Goal: Check status

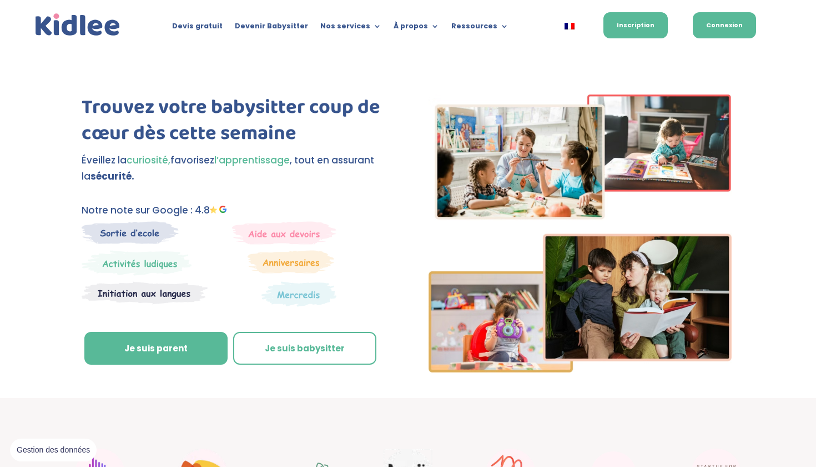
click at [401, 23] on link "Connexion" at bounding box center [724, 25] width 63 height 26
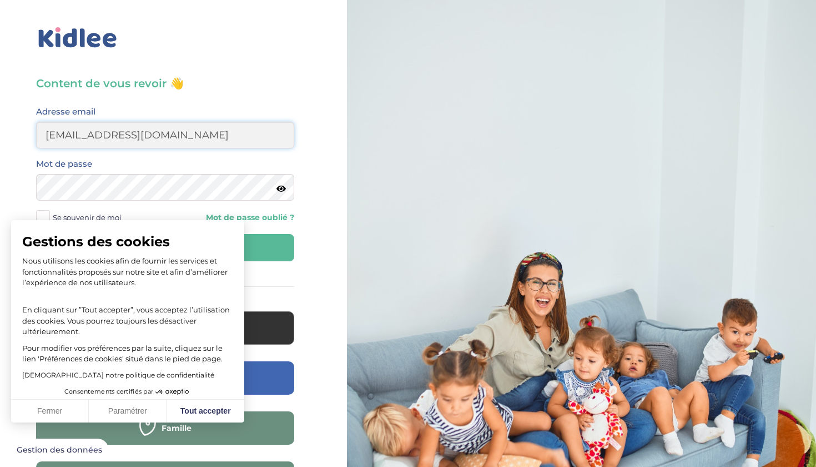
type input "daniburelli17@gmail.com"
click at [284, 191] on icon at bounding box center [281, 188] width 9 height 8
click at [202, 409] on button "Tout accepter" at bounding box center [206, 410] width 78 height 23
checkbox input "true"
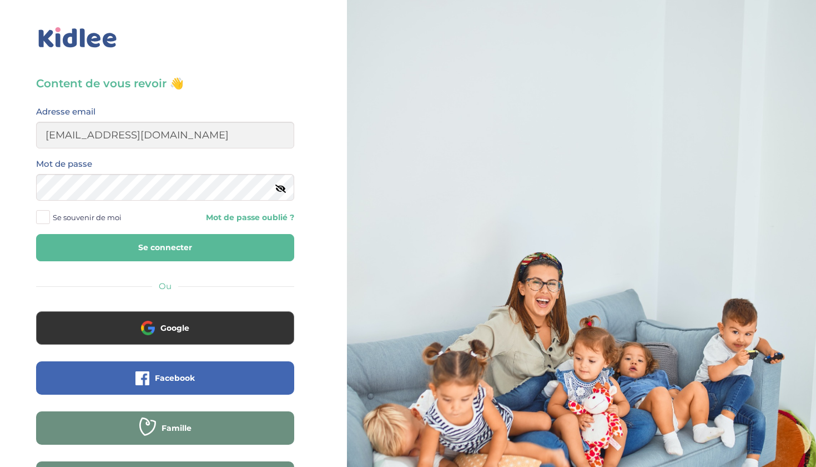
click at [46, 217] on span at bounding box center [43, 217] width 14 height 14
click at [0, 0] on input "Se souvenir de moi" at bounding box center [0, 0] width 0 height 0
click at [118, 247] on button "Se connecter" at bounding box center [165, 247] width 258 height 27
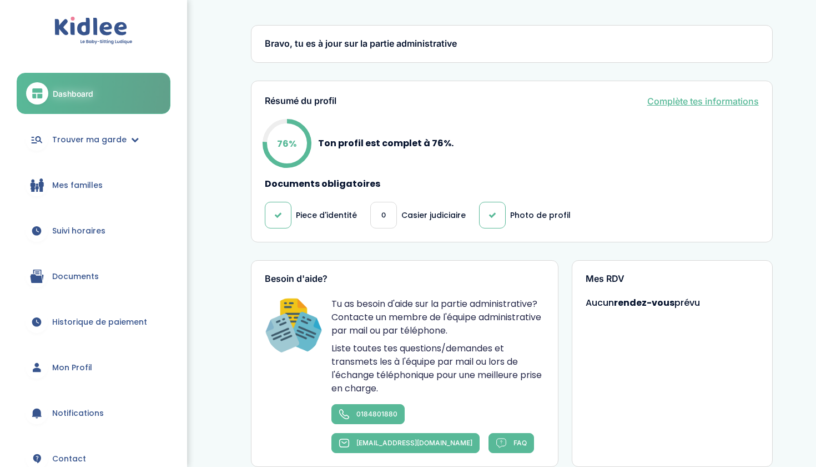
click at [92, 227] on span "Suivi horaires" at bounding box center [78, 231] width 53 height 12
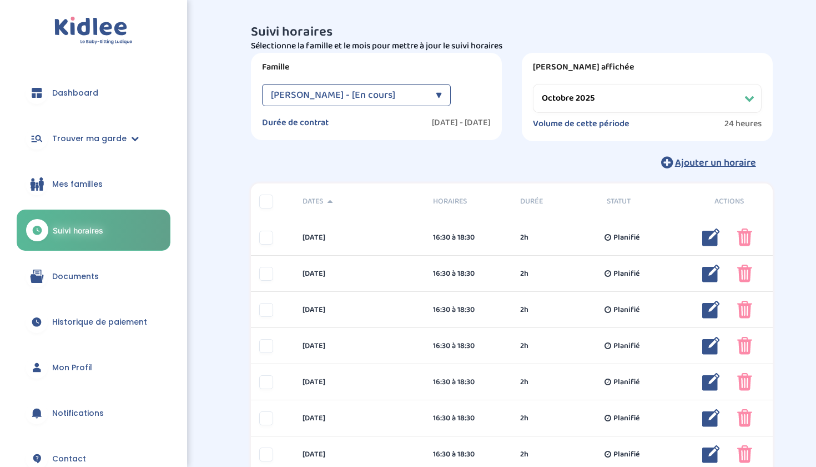
click at [436, 91] on div "▼" at bounding box center [439, 95] width 6 height 22
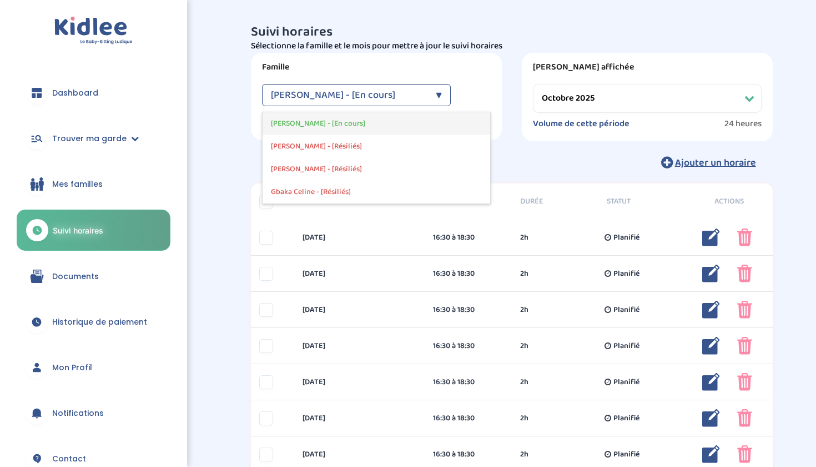
click at [383, 121] on div "Romain Bourdais - [En cours]" at bounding box center [377, 123] width 228 height 23
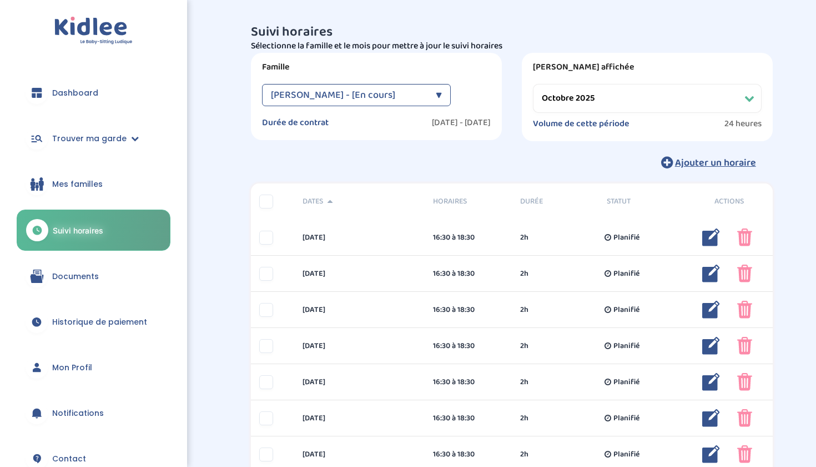
click at [590, 126] on label "Volume de cette période" at bounding box center [581, 123] width 97 height 11
click at [591, 123] on label "Volume de cette période" at bounding box center [581, 123] width 97 height 11
click at [439, 91] on div "▼" at bounding box center [439, 95] width 6 height 22
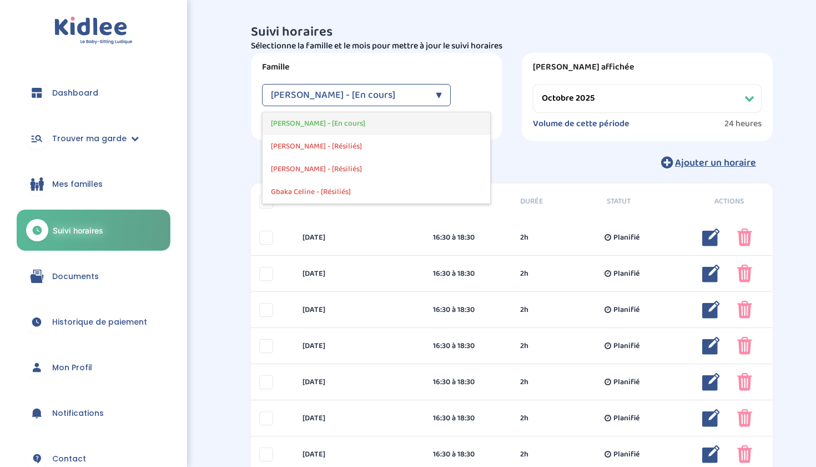
click at [428, 112] on div "Romain Bourdais - [En cours]" at bounding box center [377, 123] width 228 height 23
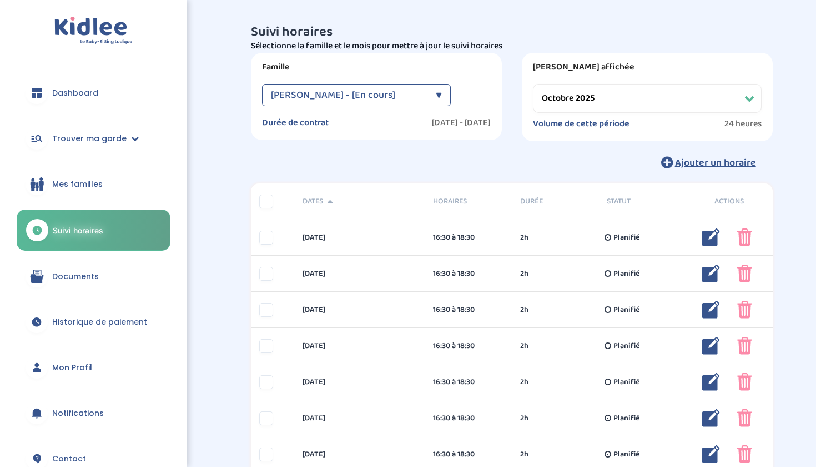
click at [487, 149] on div "Suivi horaires Filtres Sélectionne la famille et le mois pour mettre à jour le …" at bounding box center [512, 99] width 522 height 149
click at [597, 120] on label "Volume de cette période" at bounding box center [581, 123] width 97 height 11
click at [367, 87] on span "Romain Bourdais - [En cours]" at bounding box center [333, 95] width 124 height 22
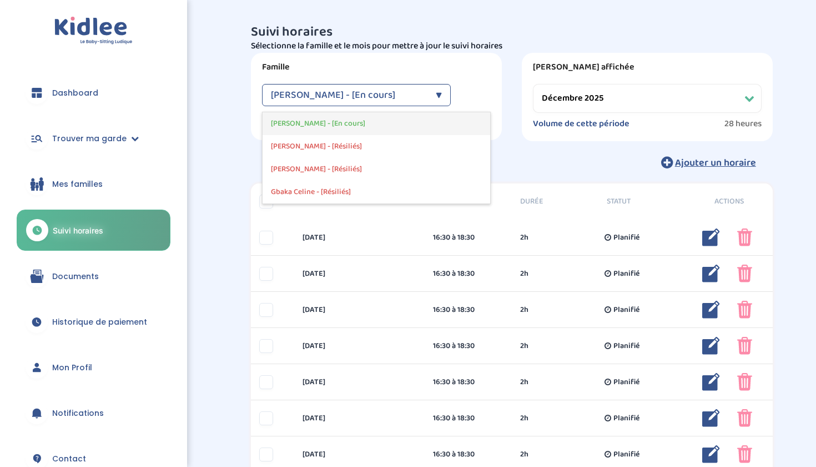
click at [357, 121] on span "Romain Bourdais - [En cours]" at bounding box center [318, 124] width 94 height 12
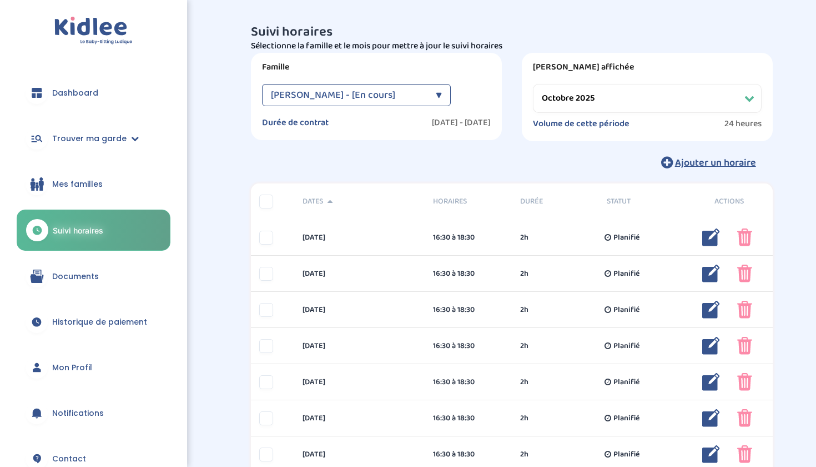
select select "janvier 2026"
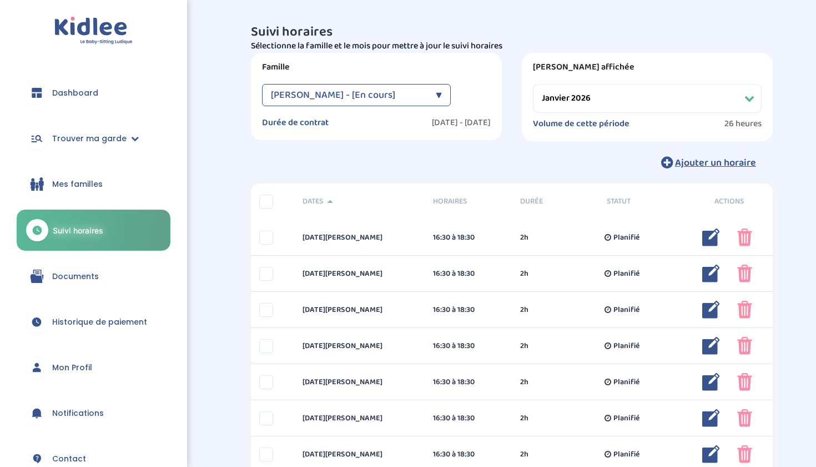
click at [88, 181] on span "Mes familles" at bounding box center [77, 184] width 51 height 12
